Goal: Task Accomplishment & Management: Manage account settings

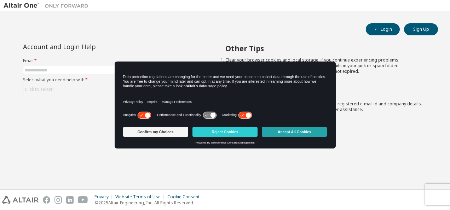
click at [283, 135] on button "Accept All Cookies" at bounding box center [294, 132] width 65 height 10
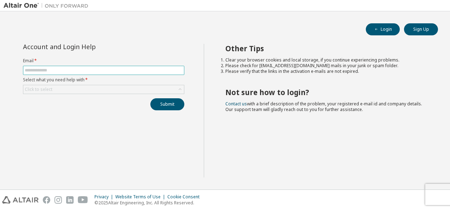
click at [66, 67] on span at bounding box center [103, 70] width 161 height 9
click at [65, 68] on input "text" at bounding box center [104, 71] width 158 height 6
type input "**********"
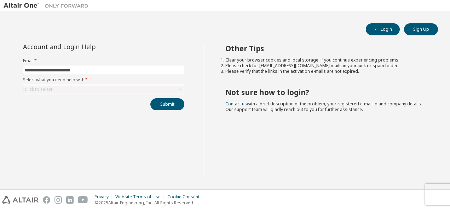
click at [64, 91] on div "Click to select" at bounding box center [103, 89] width 161 height 8
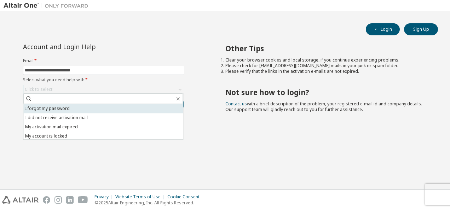
click at [53, 112] on li "I forgot my password" at bounding box center [103, 108] width 160 height 9
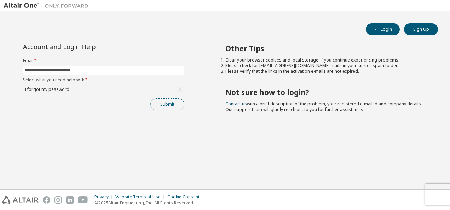
click at [168, 101] on button "Submit" at bounding box center [167, 104] width 34 height 12
click at [170, 102] on button "Submit" at bounding box center [167, 104] width 34 height 12
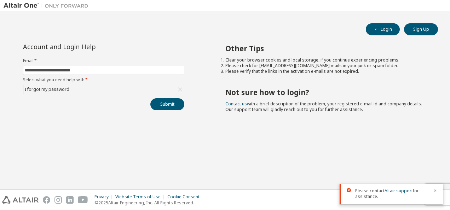
click at [166, 90] on div "I forgot my password" at bounding box center [103, 89] width 161 height 8
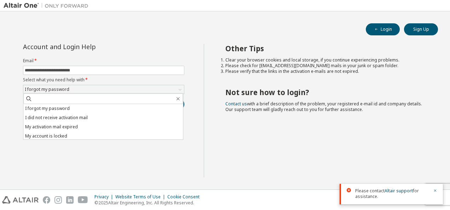
click at [170, 159] on div "**********" at bounding box center [104, 111] width 200 height 134
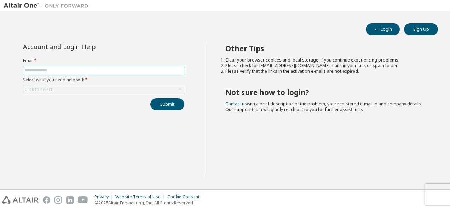
click at [156, 71] on input "text" at bounding box center [104, 71] width 158 height 6
type input "**********"
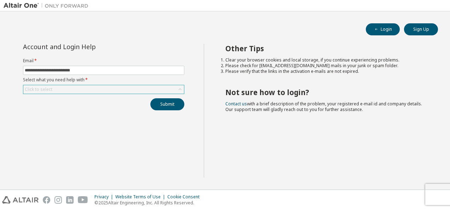
click at [106, 92] on div "Click to select" at bounding box center [103, 89] width 161 height 8
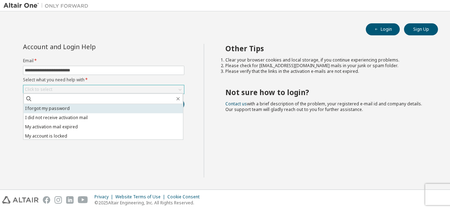
click at [94, 104] on li "I forgot my password" at bounding box center [103, 108] width 160 height 9
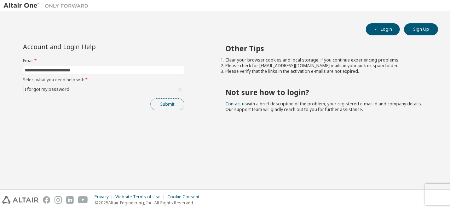
click at [178, 100] on button "Submit" at bounding box center [167, 104] width 34 height 12
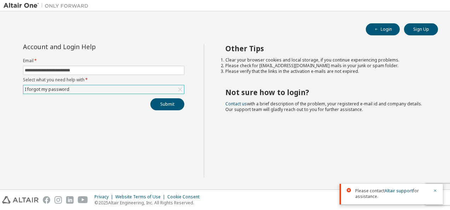
click at [386, 166] on div "Other Tips Clear your browser cookies and local storage, if you continue experi…" at bounding box center [325, 111] width 243 height 134
click at [387, 32] on button "Login" at bounding box center [383, 29] width 34 height 12
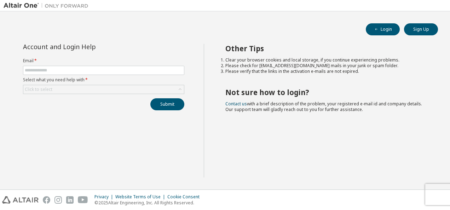
click at [16, 6] on img at bounding box center [48, 5] width 88 height 7
click at [376, 32] on button "Login" at bounding box center [383, 29] width 34 height 12
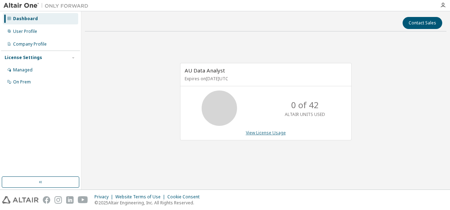
click at [273, 132] on link "View License Usage" at bounding box center [266, 133] width 40 height 6
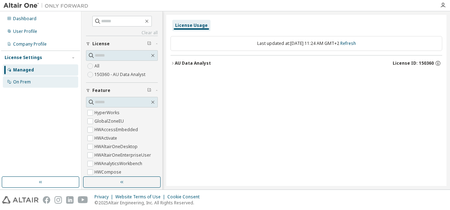
click at [20, 82] on div "On Prem" at bounding box center [22, 82] width 18 height 6
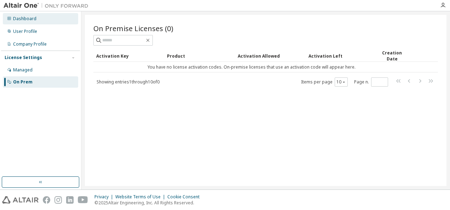
click at [30, 22] on div "Dashboard" at bounding box center [40, 18] width 75 height 11
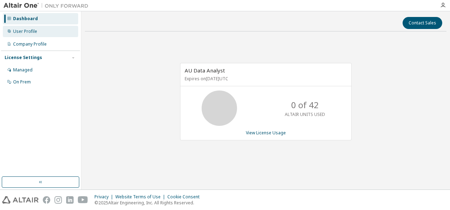
click at [25, 30] on div "User Profile" at bounding box center [25, 32] width 24 height 6
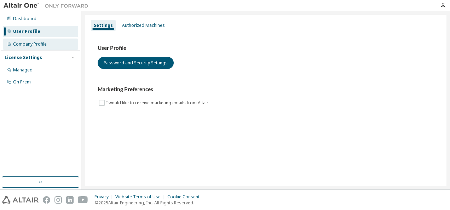
click at [48, 44] on div "Company Profile" at bounding box center [40, 44] width 75 height 11
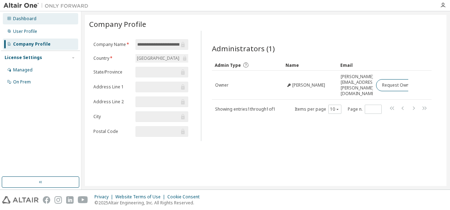
click at [24, 15] on div "Dashboard" at bounding box center [40, 18] width 75 height 11
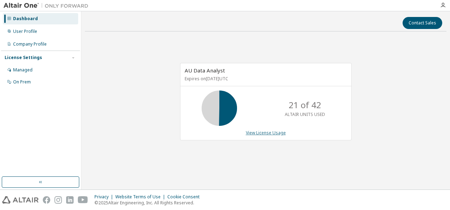
click at [266, 133] on link "View License Usage" at bounding box center [266, 133] width 40 height 6
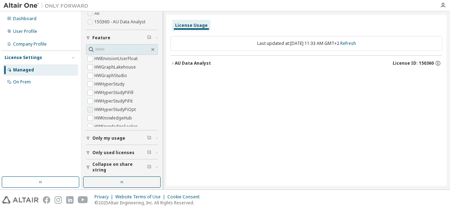
scroll to position [107, 0]
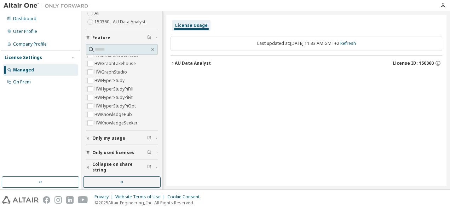
click at [89, 151] on icon "button" at bounding box center [88, 152] width 3 height 3
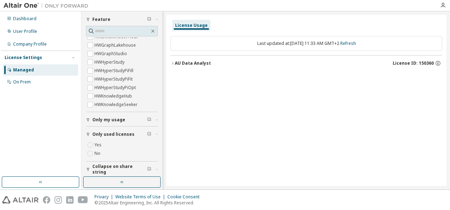
scroll to position [73, 0]
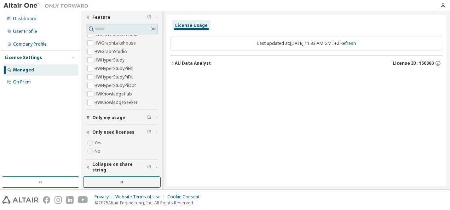
click at [88, 132] on icon "button" at bounding box center [88, 132] width 3 height 3
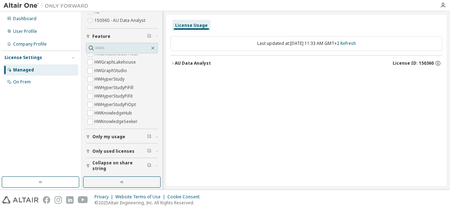
scroll to position [53, 0]
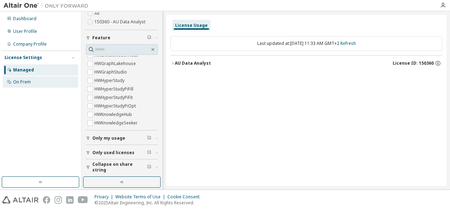
click at [24, 81] on div "On Prem" at bounding box center [22, 82] width 18 height 6
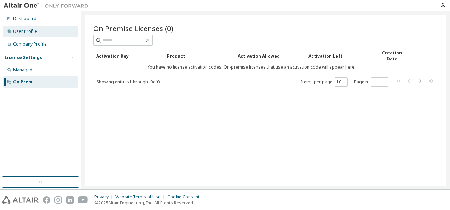
click at [31, 30] on div "User Profile" at bounding box center [25, 32] width 24 height 6
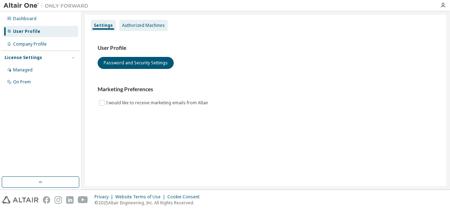
click at [131, 22] on div "Authorized Machines" at bounding box center [143, 25] width 48 height 11
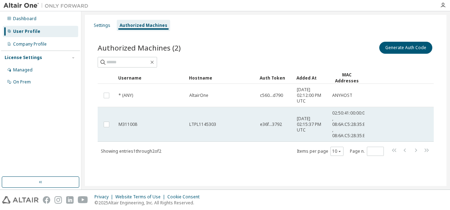
click at [224, 122] on div "LTPL1145303" at bounding box center [221, 125] width 64 height 6
click at [140, 122] on div "M311008" at bounding box center [151, 125] width 64 height 6
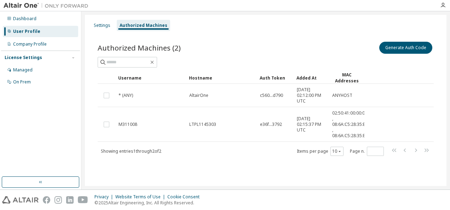
click at [140, 122] on div "M311008" at bounding box center [151, 125] width 64 height 6
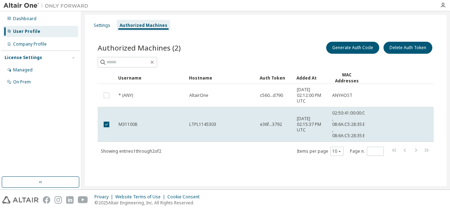
click at [22, 6] on img at bounding box center [48, 5] width 88 height 7
